Goal: Transaction & Acquisition: Purchase product/service

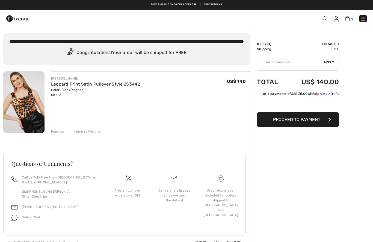
click at [345, 21] on img at bounding box center [347, 18] width 5 height 5
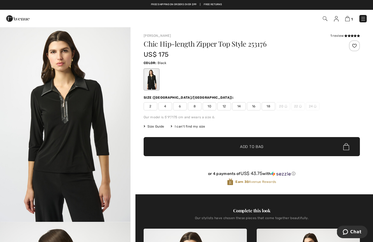
click at [181, 106] on span "6" at bounding box center [180, 106] width 14 height 8
click at [263, 148] on span "Add to Bag" at bounding box center [251, 147] width 23 height 6
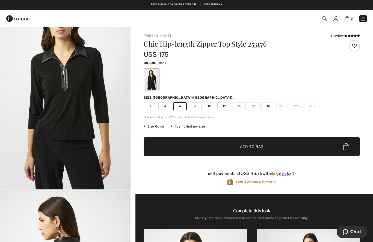
scroll to position [49, 0]
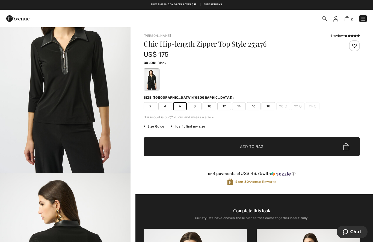
click at [337, 21] on img at bounding box center [335, 18] width 5 height 5
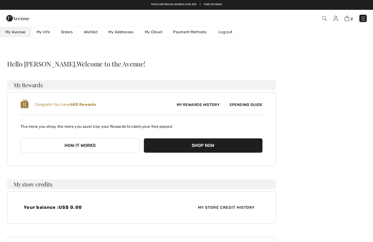
click at [91, 106] on b "605 Rewards" at bounding box center [83, 104] width 26 height 5
click at [203, 105] on span "My Rewards History" at bounding box center [198, 105] width 52 height 6
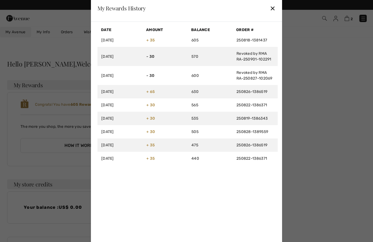
click at [274, 8] on div "✕" at bounding box center [273, 7] width 6 height 11
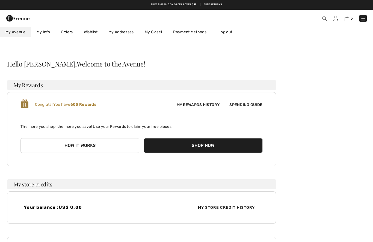
click at [253, 105] on span "Spending Guide" at bounding box center [244, 105] width 38 height 5
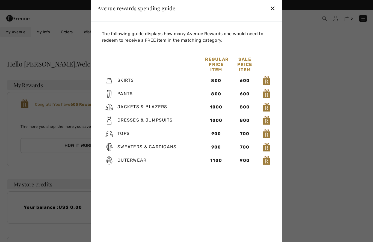
click at [271, 5] on div "✕" at bounding box center [273, 7] width 6 height 11
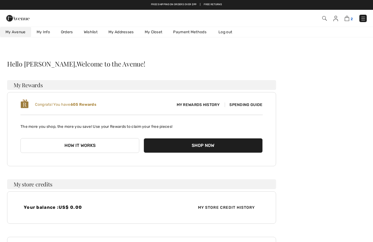
click at [345, 21] on link "2" at bounding box center [348, 18] width 8 height 7
click at [346, 19] on img at bounding box center [346, 18] width 5 height 5
